Goal: Task Accomplishment & Management: Use online tool/utility

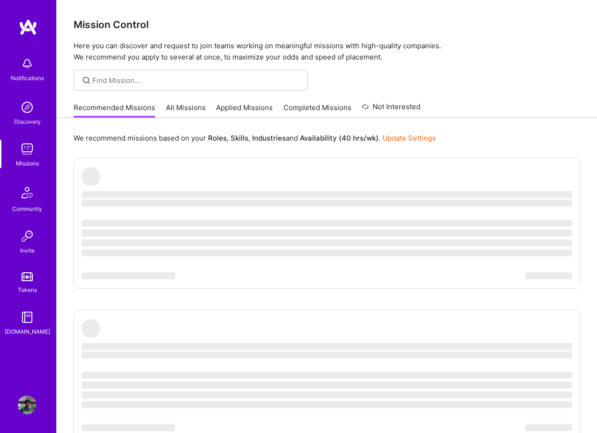
click at [233, 116] on link "Applied Missions" at bounding box center [244, 110] width 57 height 15
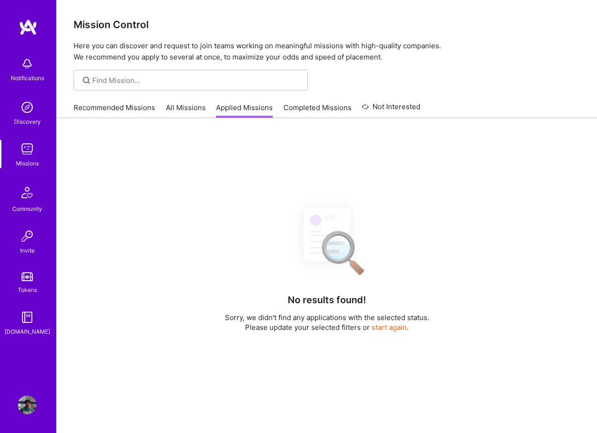
click at [318, 110] on link "Completed Missions" at bounding box center [318, 110] width 68 height 15
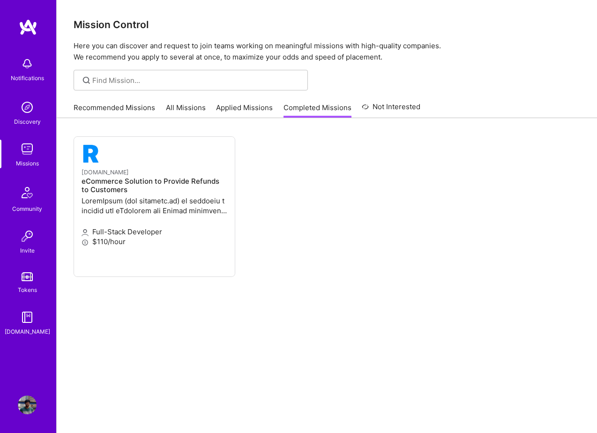
click at [178, 109] on link "All Missions" at bounding box center [186, 110] width 40 height 15
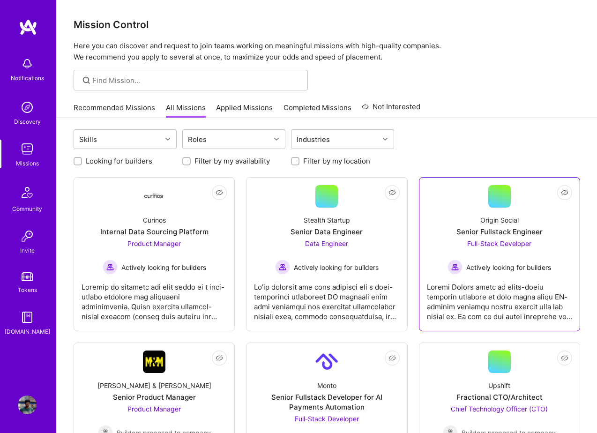
click at [481, 273] on div "Actively looking for builders" at bounding box center [500, 267] width 104 height 15
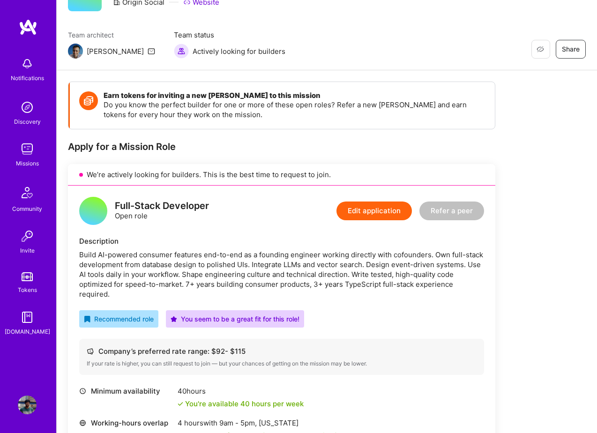
scroll to position [25, 0]
